Goal: Information Seeking & Learning: Understand process/instructions

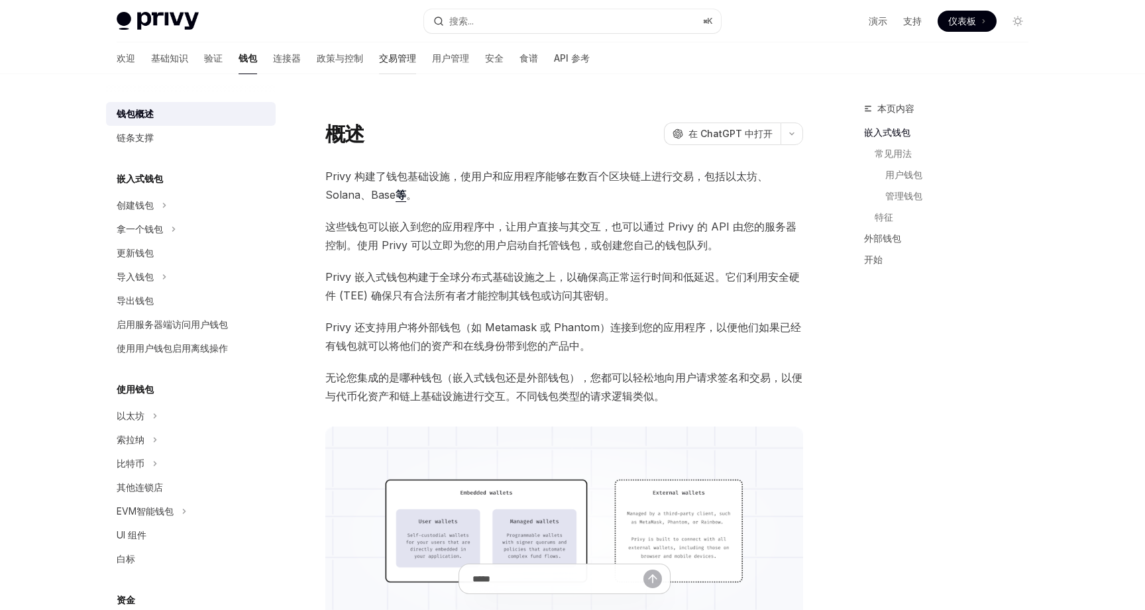
click at [379, 56] on font "交易管理" at bounding box center [397, 57] width 37 height 11
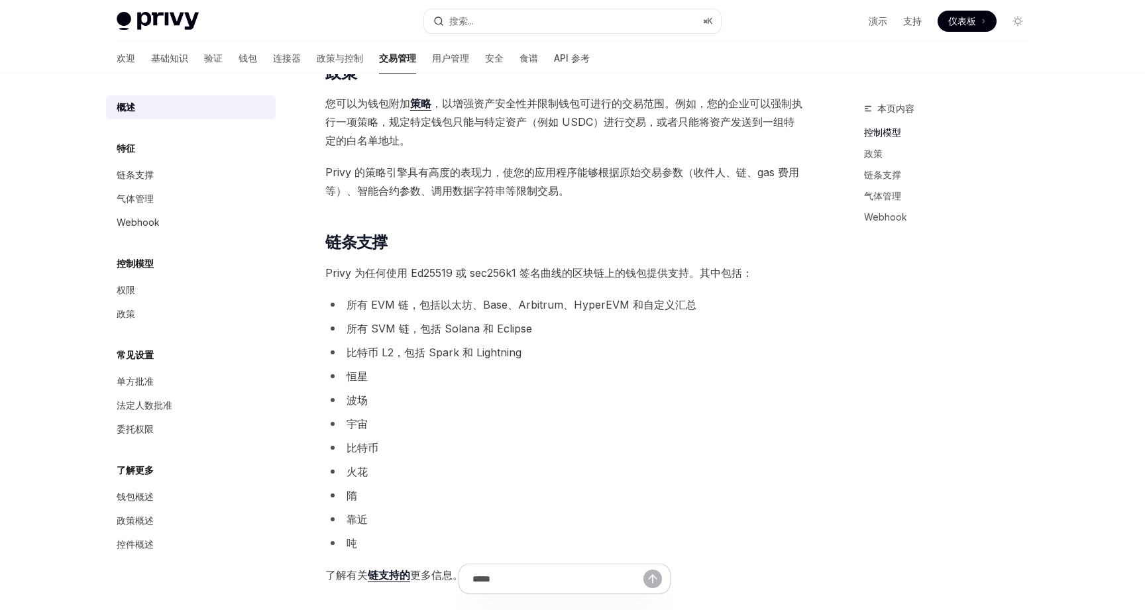
scroll to position [465, 0]
click at [273, 58] on font "连接器" at bounding box center [287, 57] width 28 height 11
type textarea "*"
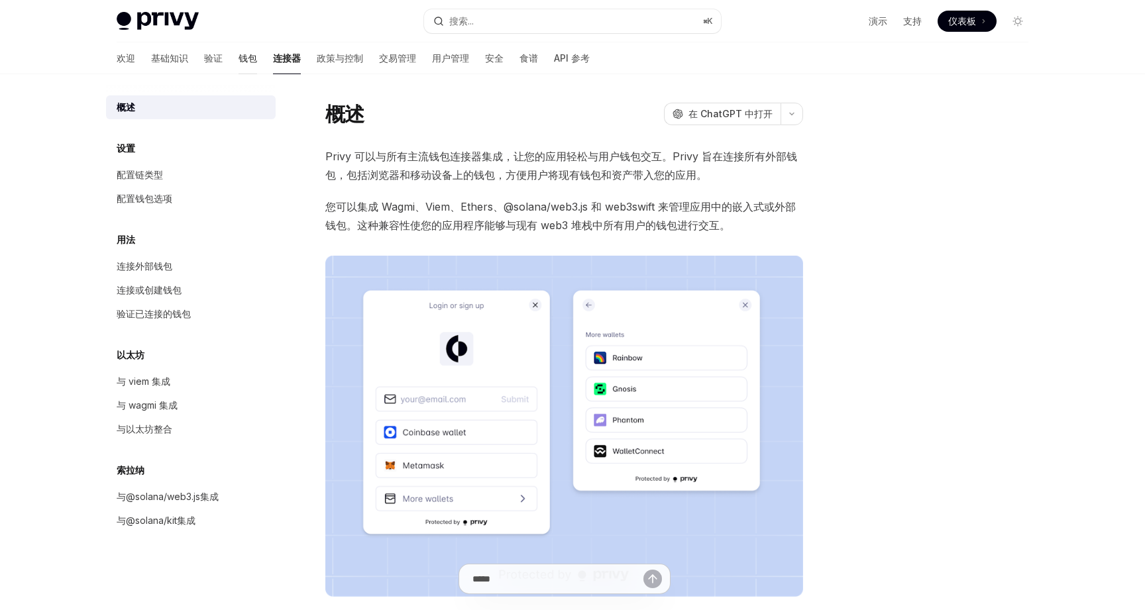
click at [239, 58] on font "钱包" at bounding box center [248, 57] width 19 height 11
click at [156, 268] on font "连接外部钱包" at bounding box center [145, 265] width 56 height 11
click at [239, 58] on font "钱包" at bounding box center [248, 57] width 19 height 11
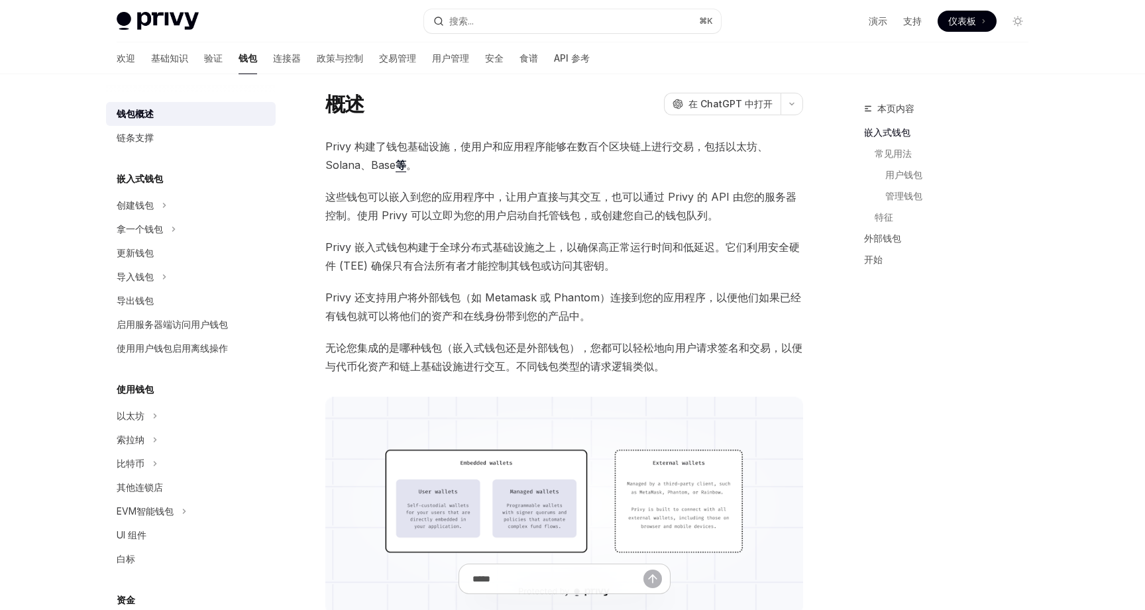
scroll to position [46, 0]
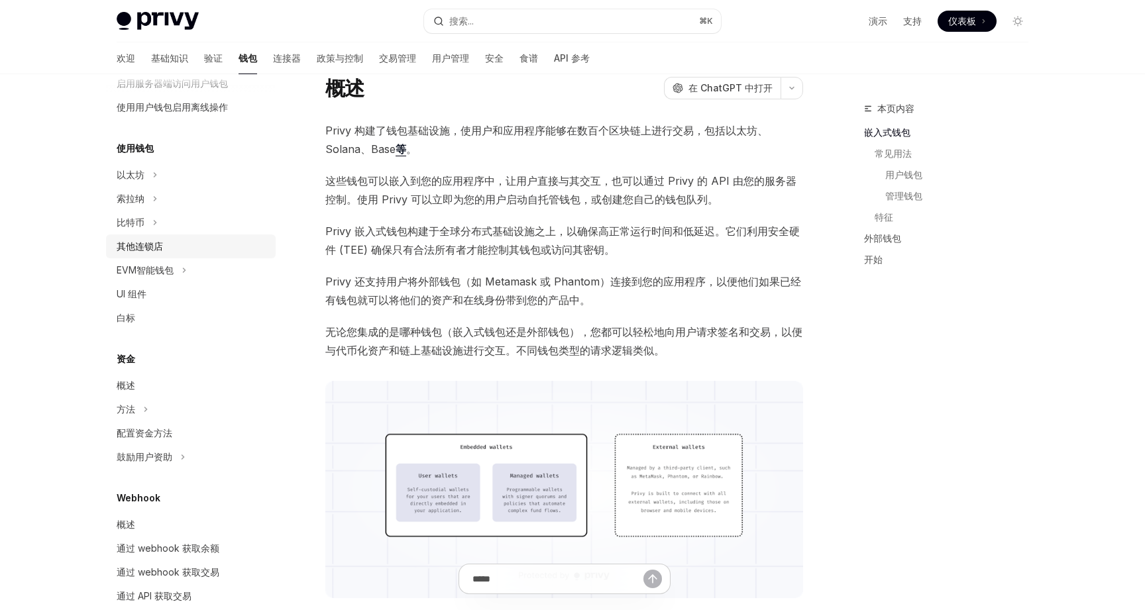
scroll to position [242, 0]
click at [162, 429] on font "配置资金方法" at bounding box center [145, 432] width 56 height 11
click at [158, 404] on div "方法" at bounding box center [191, 409] width 170 height 24
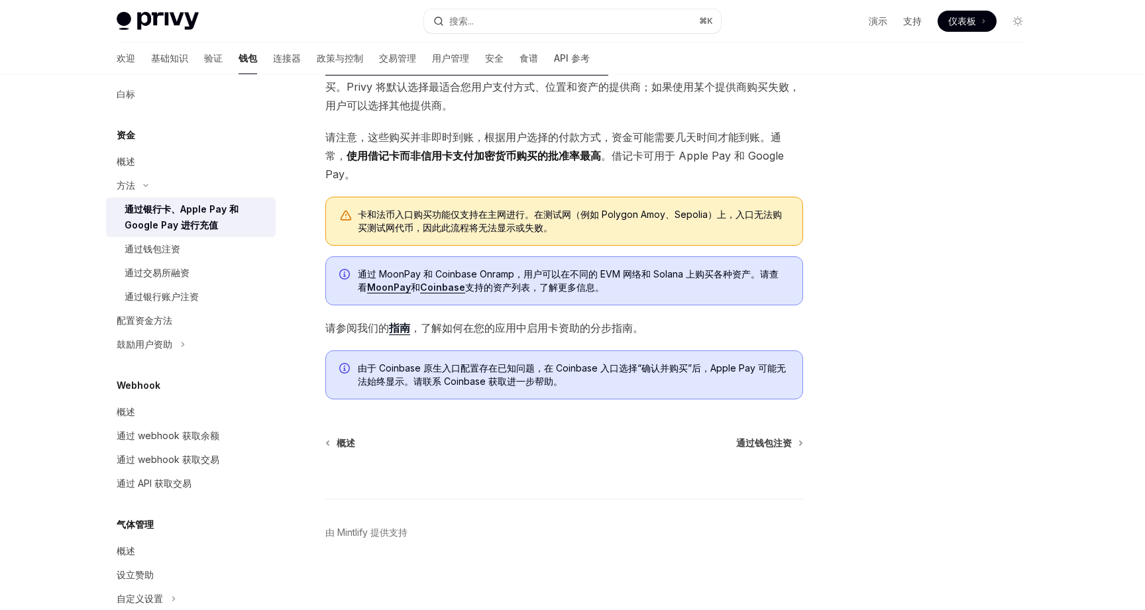
scroll to position [248, 0]
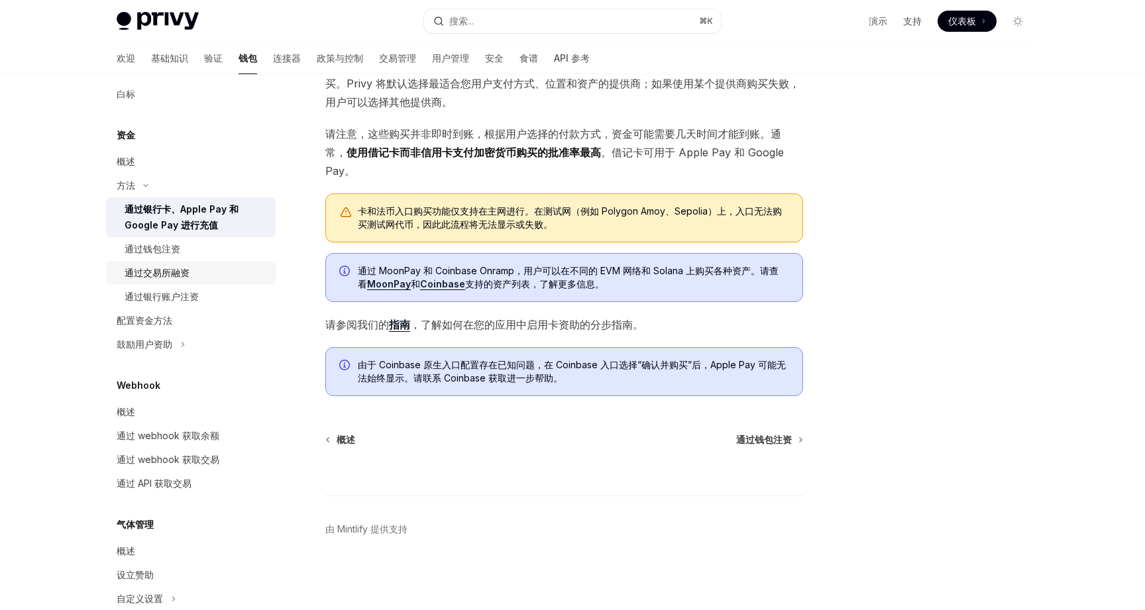
click at [177, 275] on font "通过交易所融资" at bounding box center [157, 272] width 65 height 11
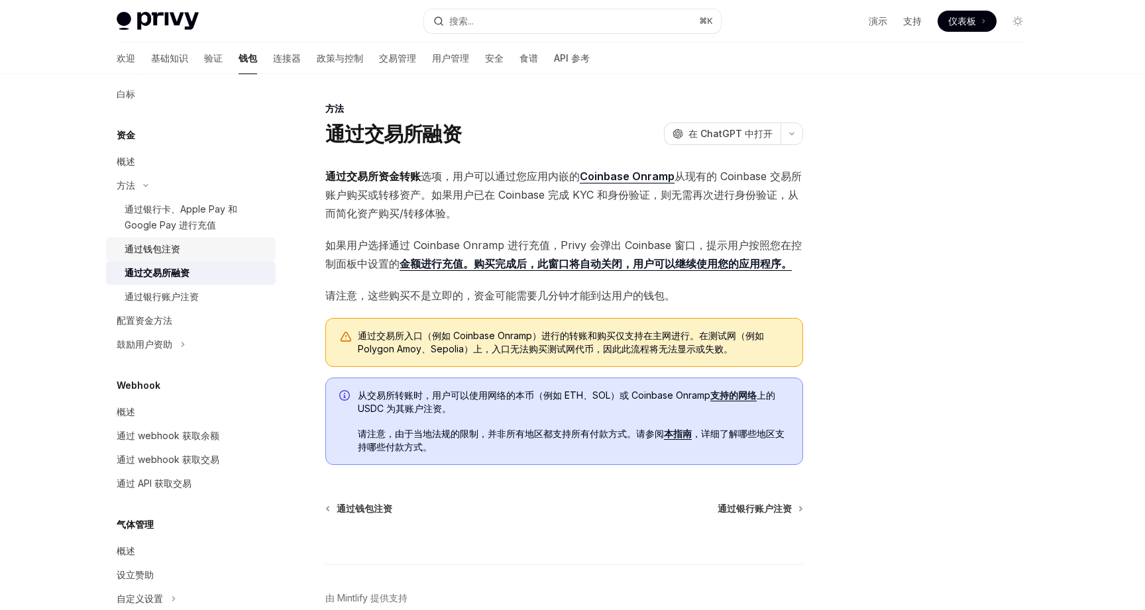
click at [182, 249] on div "通过钱包注资" at bounding box center [196, 249] width 143 height 16
type textarea "*"
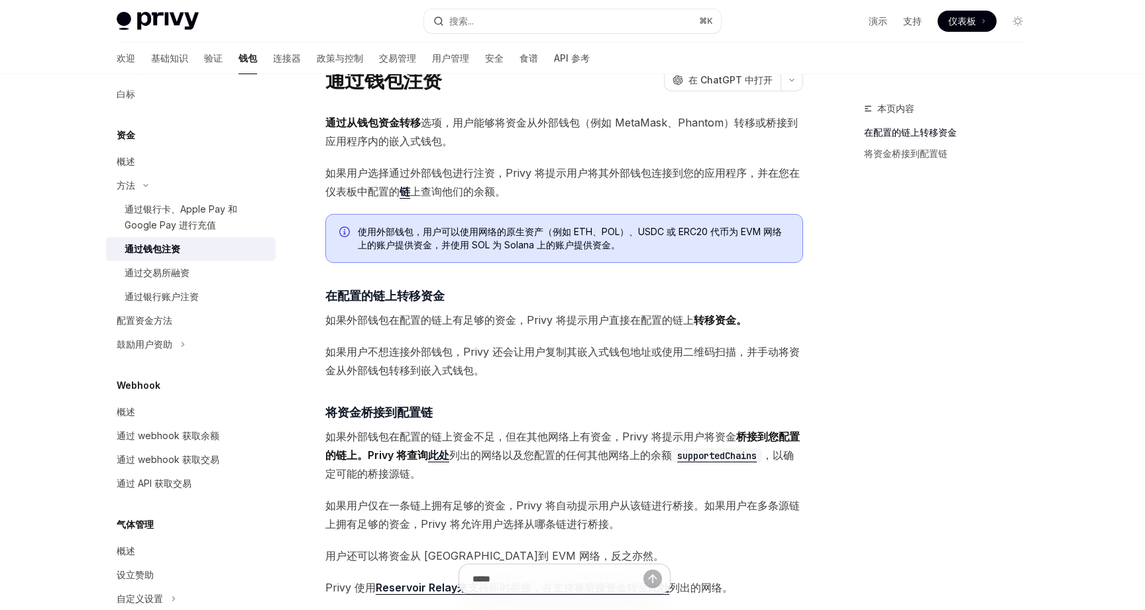
scroll to position [55, 0]
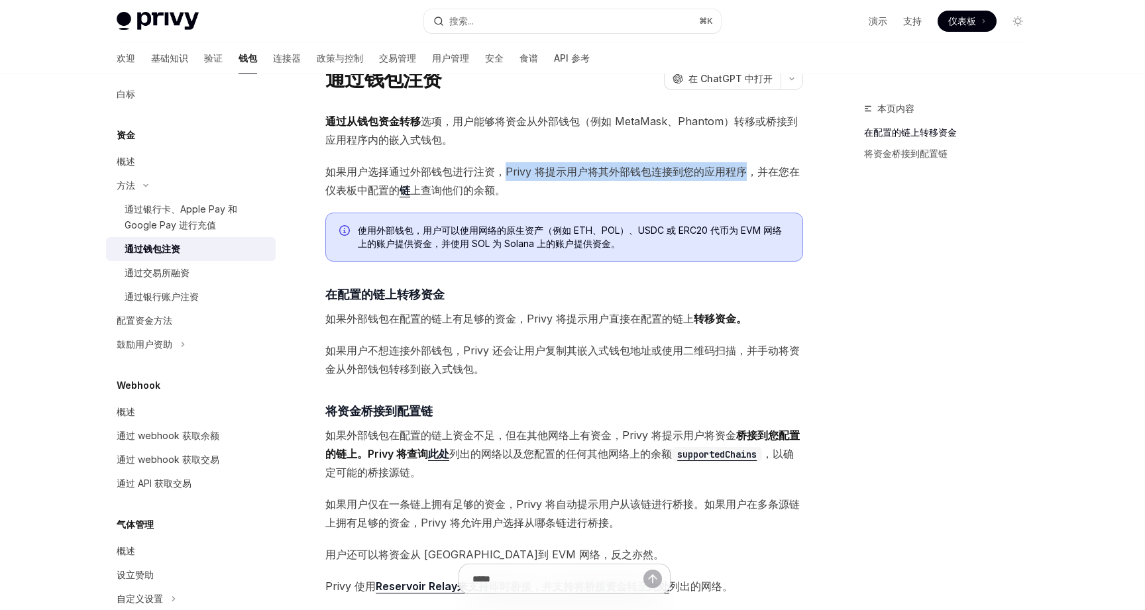
drag, startPoint x: 505, startPoint y: 174, endPoint x: 746, endPoint y: 173, distance: 240.6
click at [746, 173] on font "如果用户选择通过外部钱包进行注资，Privy 将提示用户将其外部钱包连接到您的应用程序，并在您在仪表板中配置的" at bounding box center [562, 181] width 474 height 32
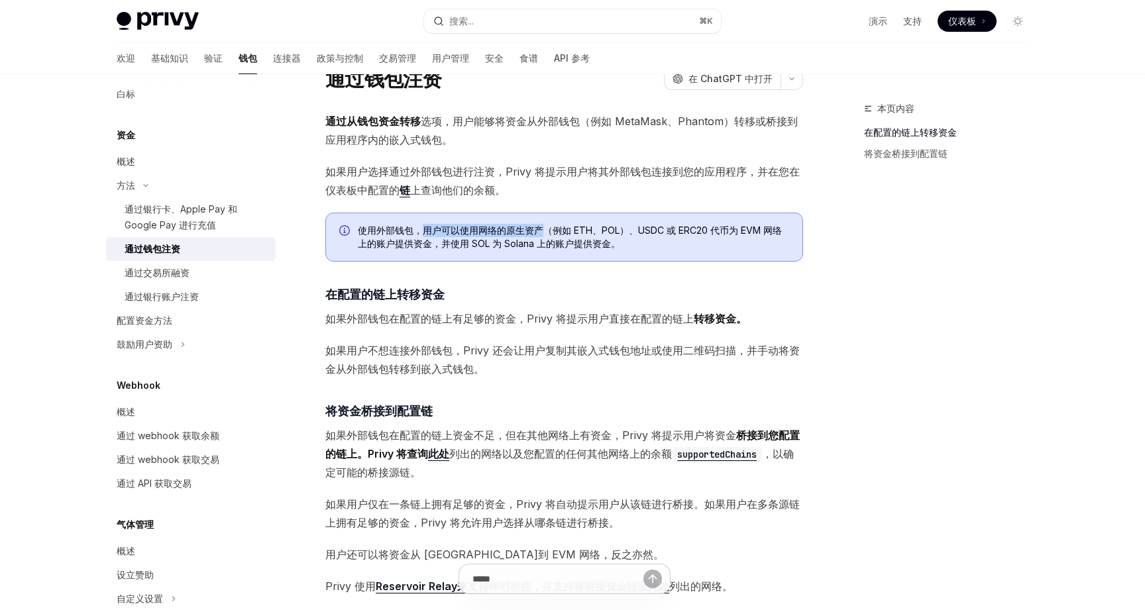
drag, startPoint x: 423, startPoint y: 228, endPoint x: 539, endPoint y: 230, distance: 116.0
click at [539, 230] on font "使用外部钱包，用户可以使用网络的原生资产（例如 ETH、POL）、USDC 或 ERC20 代币为 EVM 网络上的账户提供资金，并使用 SOL 为 Sola…" at bounding box center [570, 237] width 424 height 25
drag, startPoint x: 432, startPoint y: 246, endPoint x: 612, endPoint y: 243, distance: 179.6
click at [612, 244] on span "使用外部钱包，用户可以使用网络的原生资产（例如 ETH、POL）、USDC 或 ERC20 代币为 EVM 网络上的账户提供资金，并使用 SOL 为 Sola…" at bounding box center [573, 237] width 431 height 27
drag, startPoint x: 528, startPoint y: 317, endPoint x: 734, endPoint y: 319, distance: 206.1
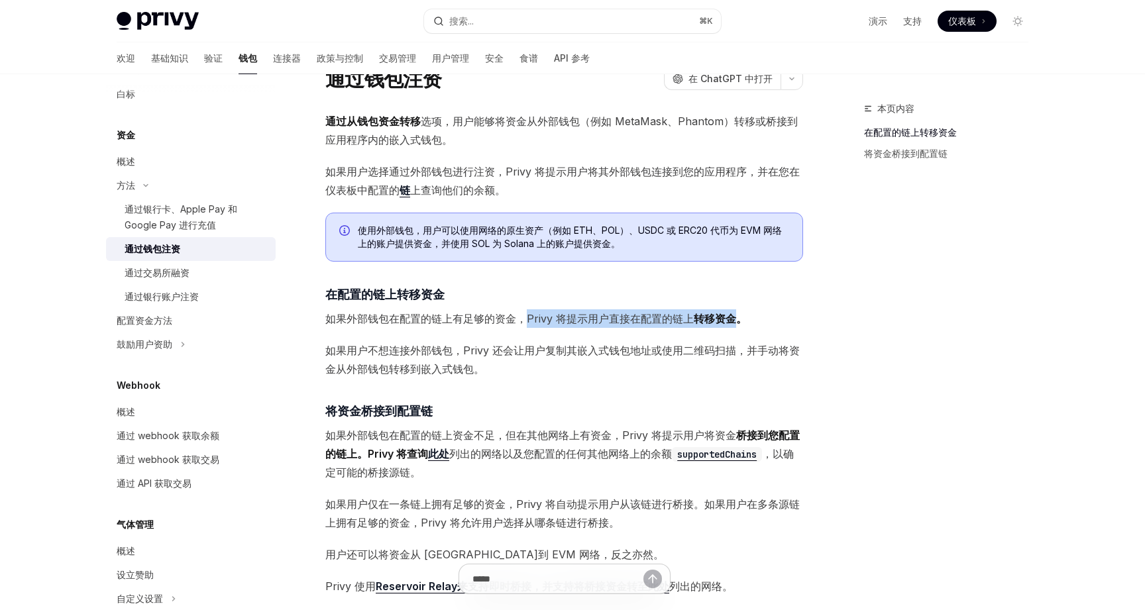
click at [734, 319] on span "如果外部钱包在配置的链上有足够的资金，Privy 将提示用户直接 在配置的链上 转移资金。" at bounding box center [564, 318] width 478 height 19
